Goal: Find specific page/section: Locate a particular part of the current website

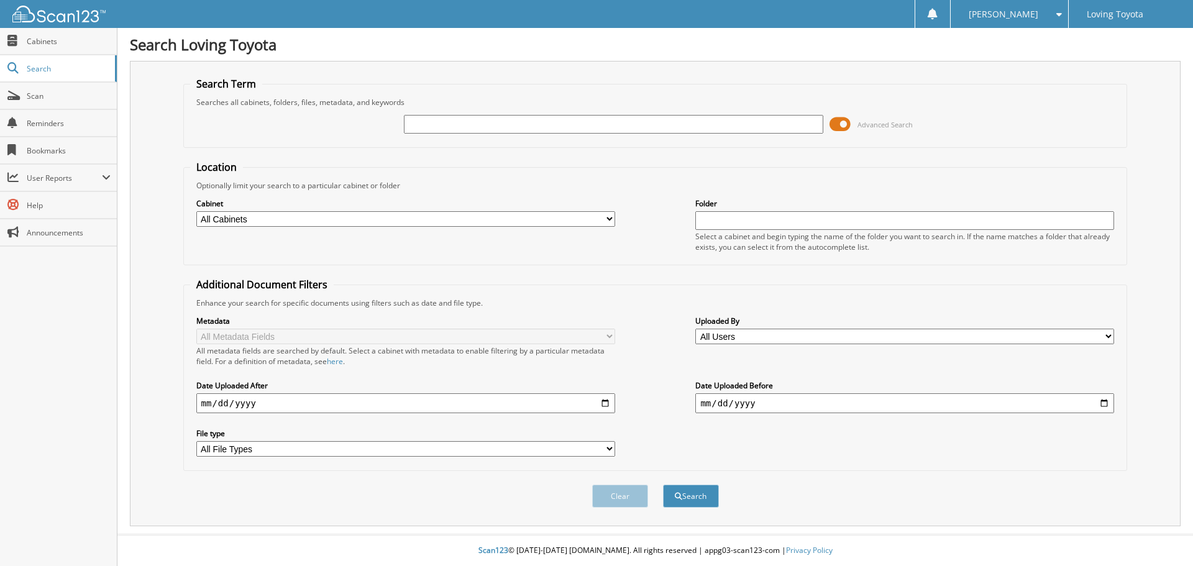
click at [429, 132] on input "text" at bounding box center [613, 124] width 419 height 19
type input "365088"
click at [663, 485] on button "Search" at bounding box center [691, 496] width 56 height 23
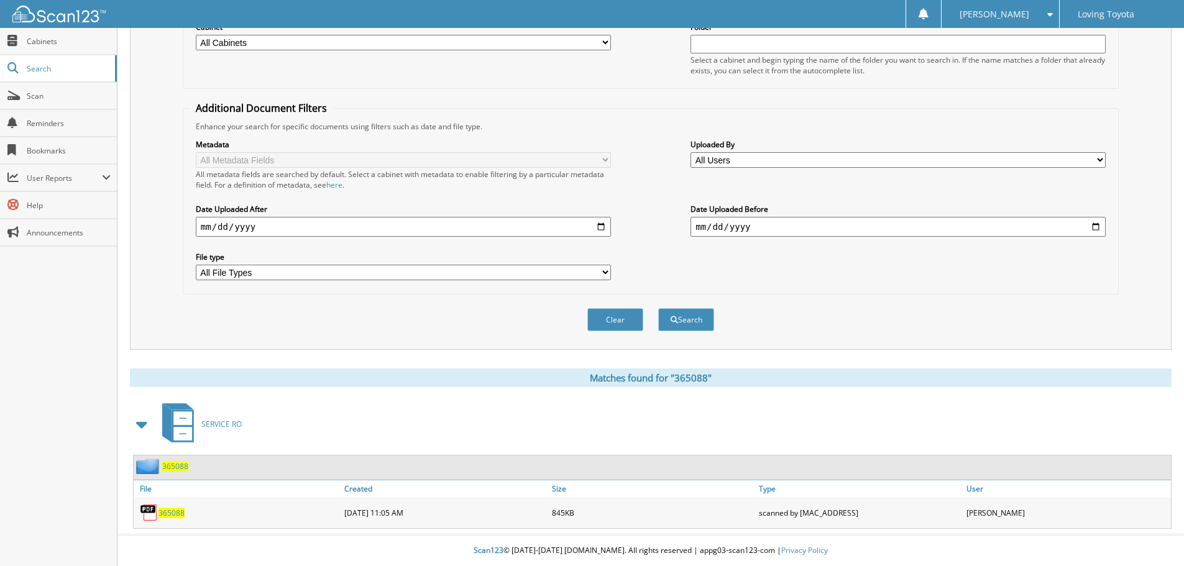
click at [175, 510] on span "365088" at bounding box center [171, 513] width 26 height 11
